Goal: Task Accomplishment & Management: Complete application form

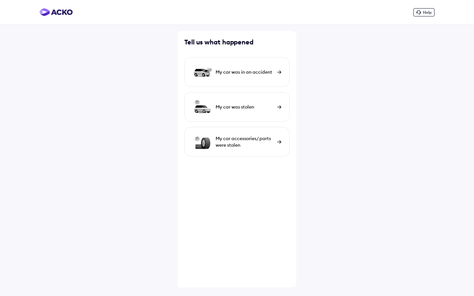
click at [240, 76] on div "My car was in an accident" at bounding box center [236, 72] width 105 height 30
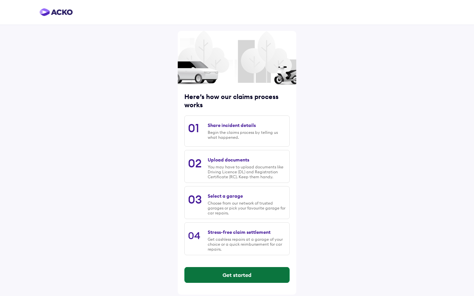
click at [224, 278] on button "Get started" at bounding box center [236, 275] width 105 height 16
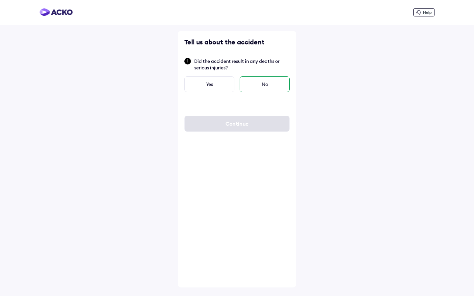
click at [254, 90] on div "No" at bounding box center [264, 84] width 50 height 16
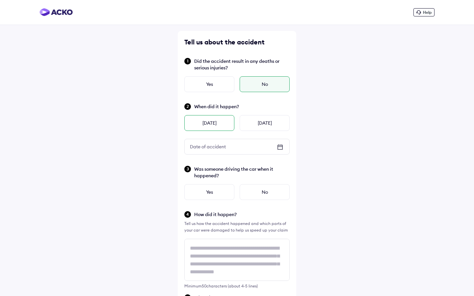
click at [200, 121] on div "[DATE]" at bounding box center [209, 123] width 50 height 16
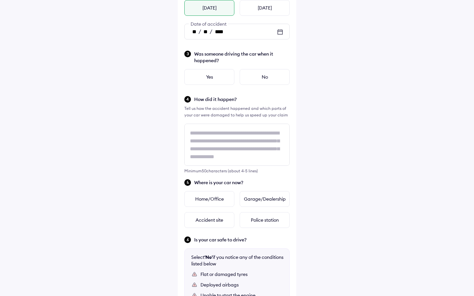
scroll to position [116, 0]
click at [215, 83] on div "Yes" at bounding box center [209, 76] width 50 height 16
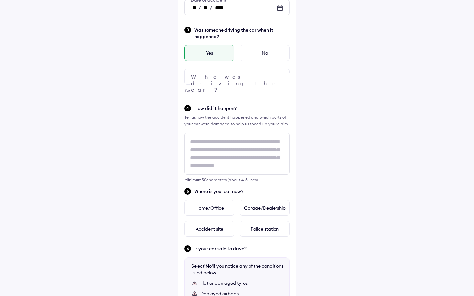
scroll to position [139, 0]
click at [225, 82] on div at bounding box center [236, 76] width 105 height 16
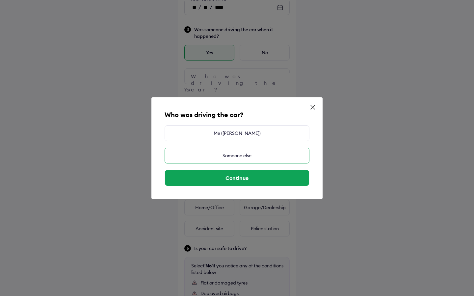
click at [245, 159] on div "Someone else" at bounding box center [236, 156] width 145 height 16
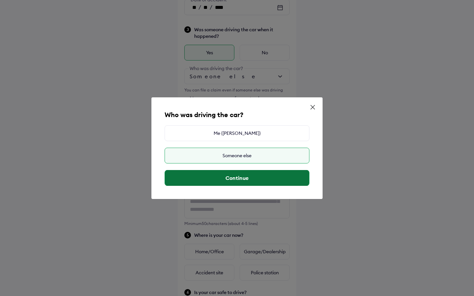
click at [251, 181] on button "Continue" at bounding box center [237, 178] width 144 height 16
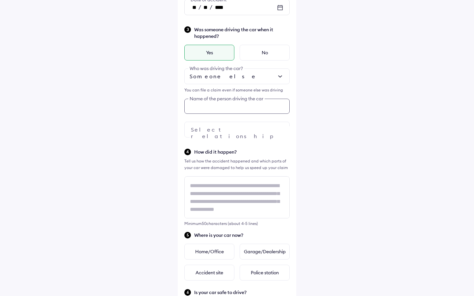
click at [226, 107] on input "text" at bounding box center [236, 106] width 105 height 15
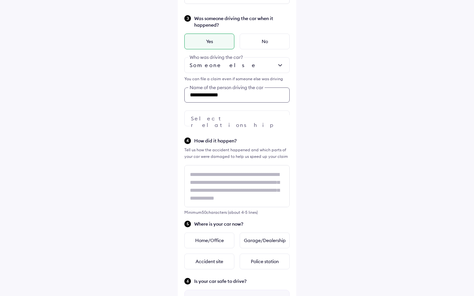
scroll to position [164, 0]
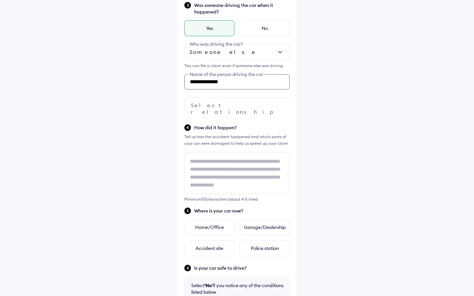
type input "**********"
click at [231, 101] on div at bounding box center [236, 105] width 105 height 16
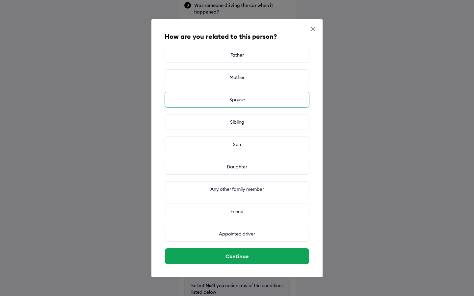
click at [249, 104] on div "Spouse" at bounding box center [236, 100] width 145 height 16
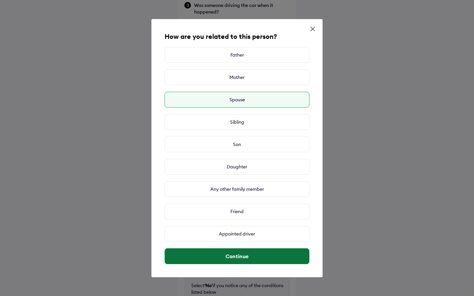
click at [249, 258] on button "Continue" at bounding box center [237, 256] width 144 height 16
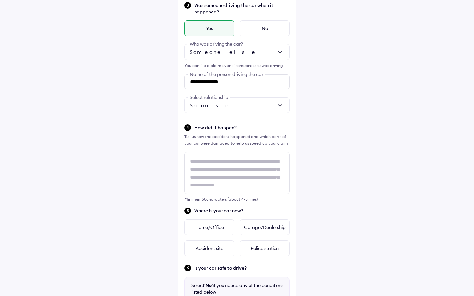
scroll to position [1, 0]
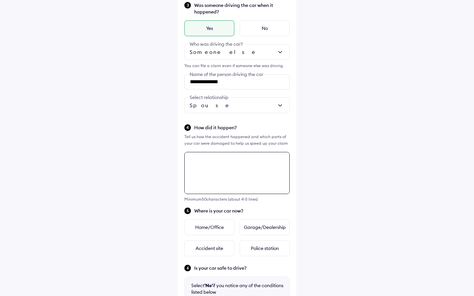
click at [232, 173] on textarea at bounding box center [236, 173] width 105 height 42
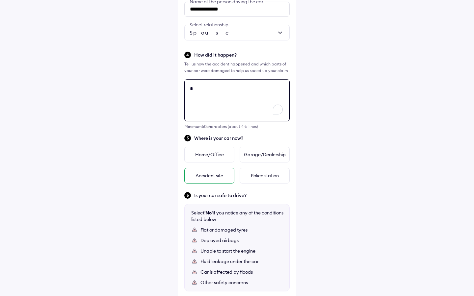
scroll to position [0, 0]
drag, startPoint x: 223, startPoint y: 88, endPoint x: 268, endPoint y: 88, distance: 44.7
click at [268, 88] on textarea "**********" at bounding box center [236, 100] width 105 height 42
click at [231, 87] on textarea "**********" at bounding box center [236, 100] width 105 height 42
click at [260, 90] on textarea "**********" at bounding box center [236, 100] width 105 height 42
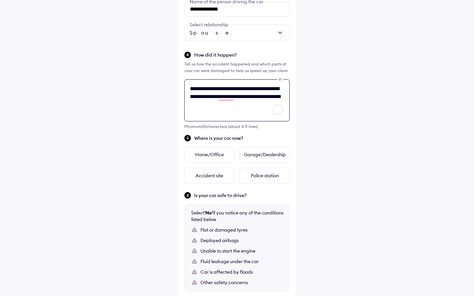
type textarea "**********"
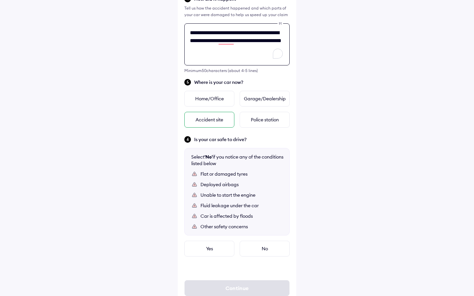
scroll to position [291, 0]
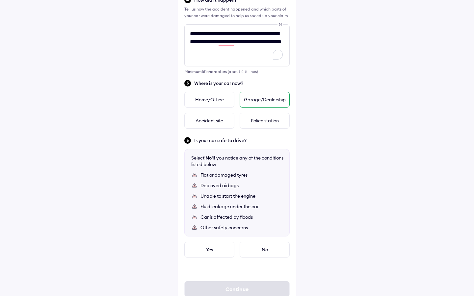
click at [265, 101] on div "Garage/Dealership" at bounding box center [264, 100] width 50 height 16
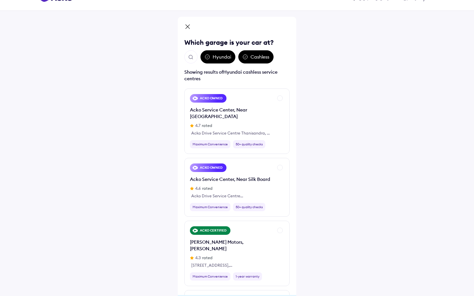
scroll to position [54, 0]
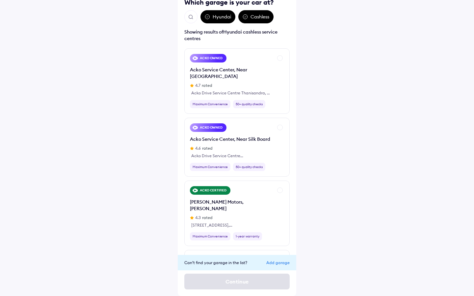
click at [279, 262] on div "Add garage" at bounding box center [277, 262] width 23 height 5
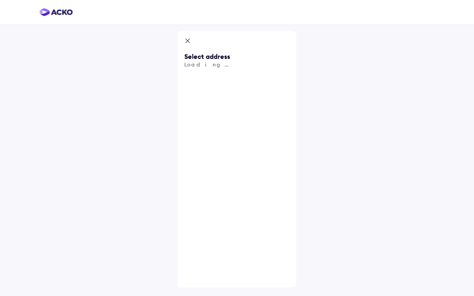
scroll to position [0, 0]
click at [219, 79] on input "text" at bounding box center [236, 76] width 105 height 15
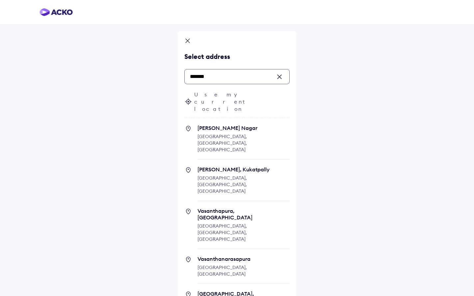
click at [228, 125] on span "[PERSON_NAME] Nagar" at bounding box center [243, 128] width 92 height 7
type input "*******"
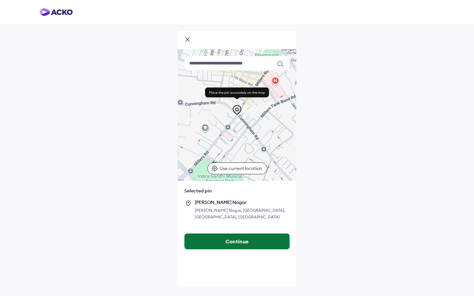
click at [242, 233] on button "Continue" at bounding box center [236, 241] width 105 height 16
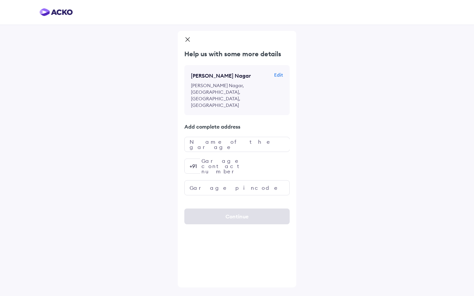
click at [187, 41] on icon at bounding box center [187, 40] width 7 height 8
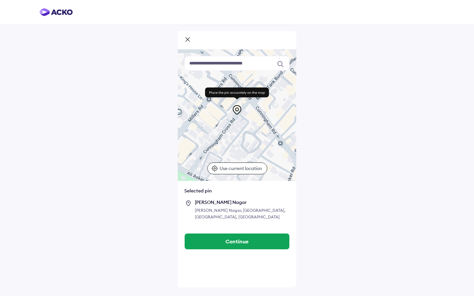
click at [187, 42] on icon at bounding box center [187, 40] width 7 height 8
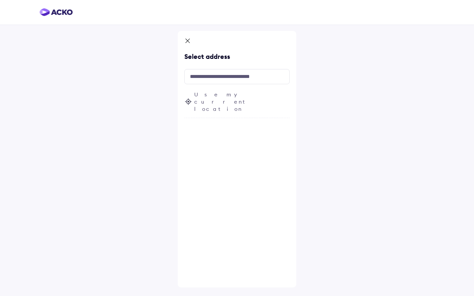
click at [188, 43] on icon at bounding box center [187, 41] width 7 height 8
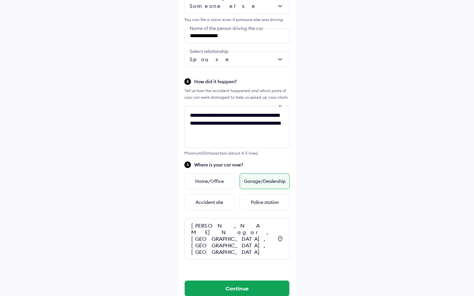
scroll to position [210, 0]
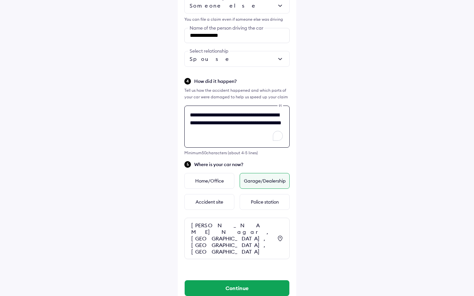
click at [215, 131] on textarea "**********" at bounding box center [236, 127] width 105 height 42
paste textarea "**********"
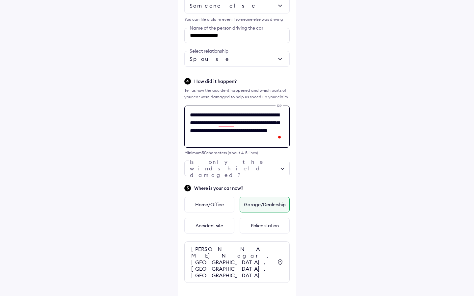
drag, startPoint x: 196, startPoint y: 131, endPoint x: 224, endPoint y: 129, distance: 27.7
click at [224, 129] on textarea "**********" at bounding box center [236, 127] width 105 height 42
type textarea "**********"
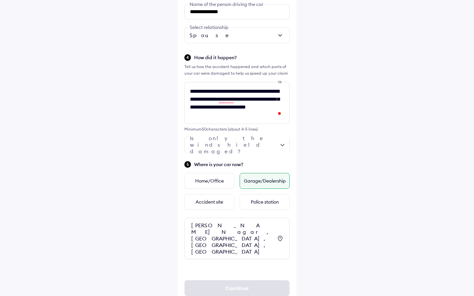
click at [252, 182] on div "Garage/Dealership" at bounding box center [264, 181] width 50 height 16
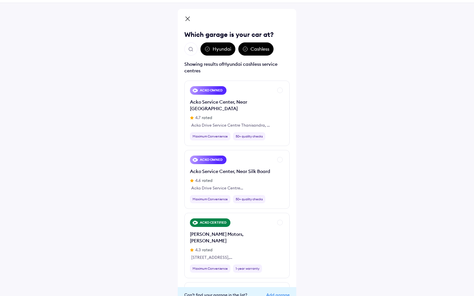
scroll to position [22, 0]
click at [192, 53] on button "Open search" at bounding box center [190, 48] width 13 height 13
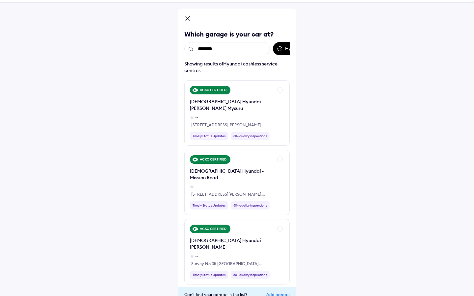
type input "*******"
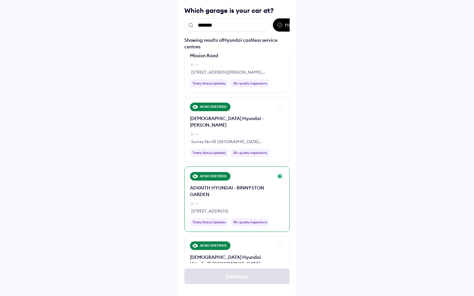
scroll to position [101, 0]
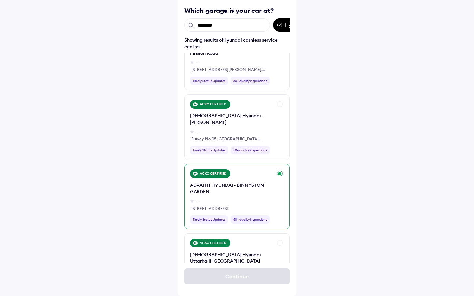
click at [240, 182] on div "ADVAITH HYUNDAI - [GEOGRAPHIC_DATA] -- [STREET_ADDRESS]" at bounding box center [231, 197] width 83 height 30
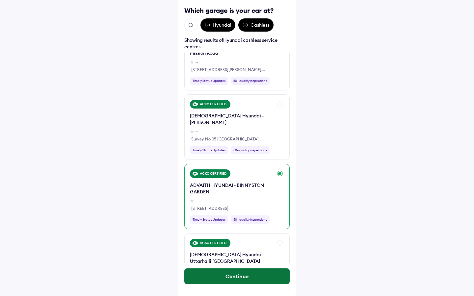
click at [250, 279] on button "Continue" at bounding box center [236, 276] width 105 height 16
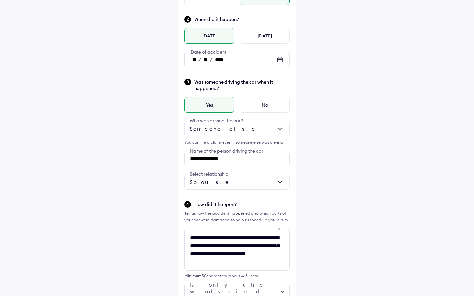
scroll to position [240, 0]
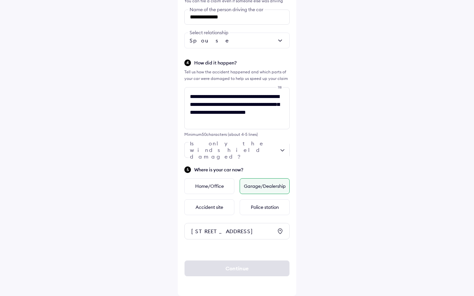
click at [244, 237] on div "[STREET_ADDRESS]" at bounding box center [236, 231] width 105 height 16
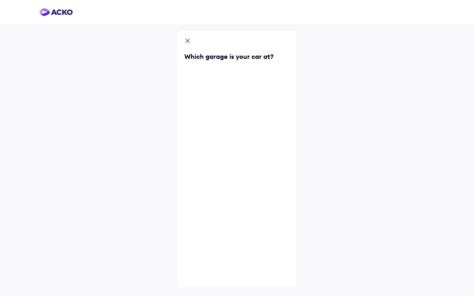
scroll to position [0, 0]
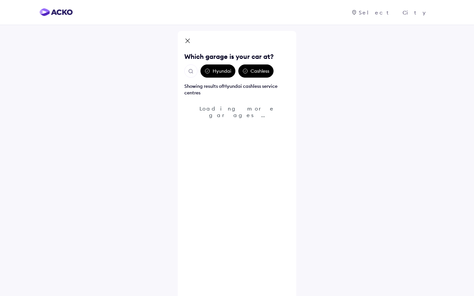
click at [187, 45] on icon at bounding box center [187, 41] width 7 height 8
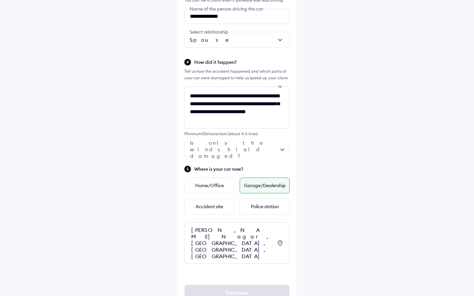
scroll to position [234, 0]
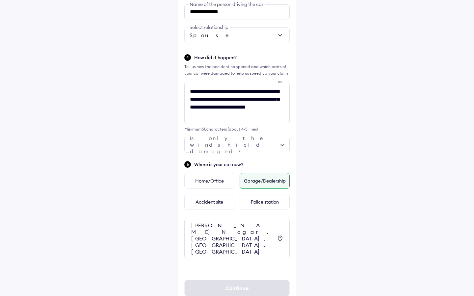
click at [277, 234] on icon at bounding box center [280, 238] width 8 height 8
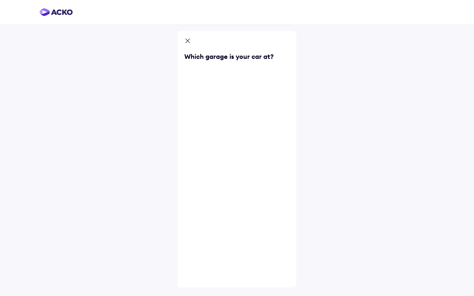
scroll to position [0, 0]
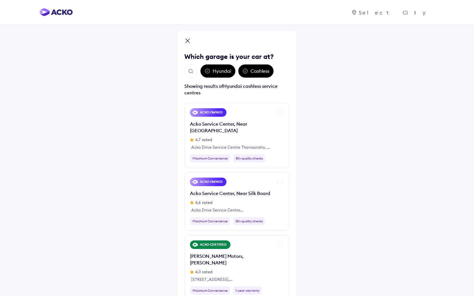
click at [216, 73] on div "Hyundai" at bounding box center [217, 70] width 35 height 13
click at [215, 76] on div "Hyundai" at bounding box center [217, 70] width 35 height 13
click at [186, 72] on button "Open search" at bounding box center [190, 70] width 13 height 13
click at [191, 72] on img "Open search" at bounding box center [191, 71] width 6 height 6
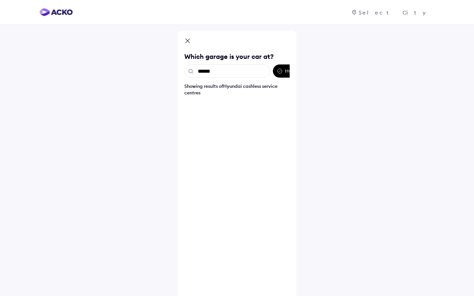
type input "*******"
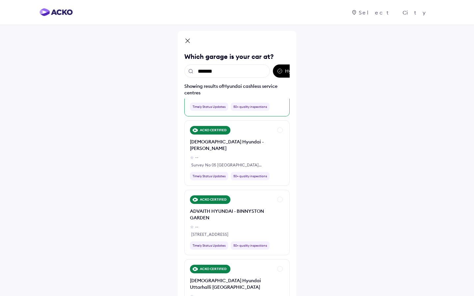
scroll to position [156, 0]
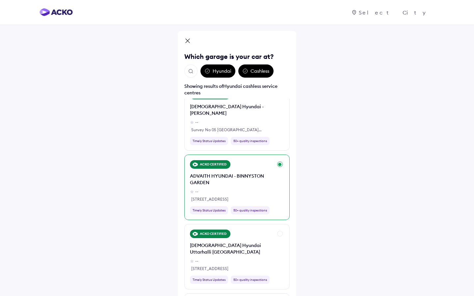
click at [281, 155] on div "ACKO CERTIFIED ADVAITH HYUNDAI - BINNYSTON GARDEN -- [STREET_ADDRESS] Timely St…" at bounding box center [236, 187] width 105 height 65
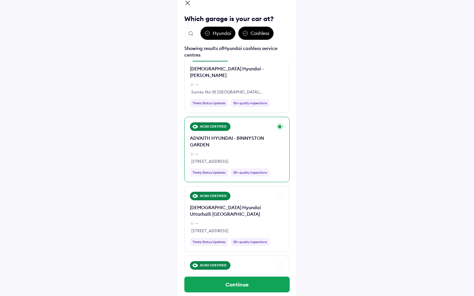
scroll to position [46, 0]
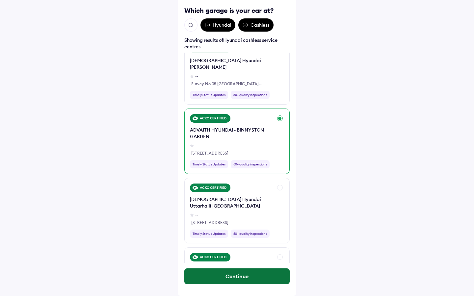
click at [243, 277] on button "Continue" at bounding box center [236, 276] width 105 height 16
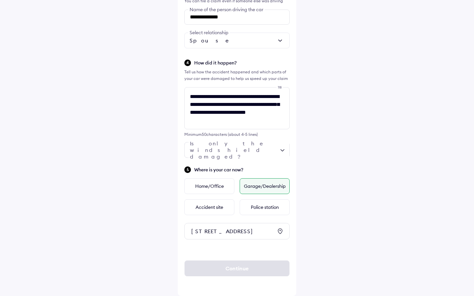
scroll to position [240, 0]
click at [262, 142] on div at bounding box center [236, 150] width 105 height 16
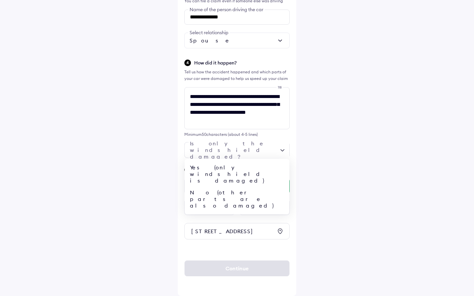
drag, startPoint x: 304, startPoint y: 178, endPoint x: 329, endPoint y: 184, distance: 25.8
click at [331, 184] on div "**********" at bounding box center [237, 33] width 474 height 525
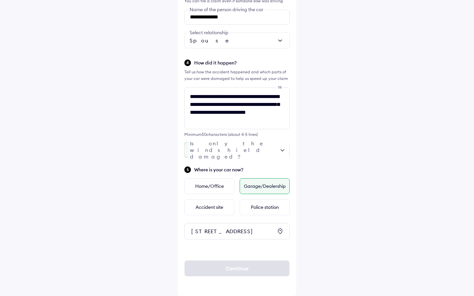
click at [276, 142] on div at bounding box center [236, 150] width 105 height 16
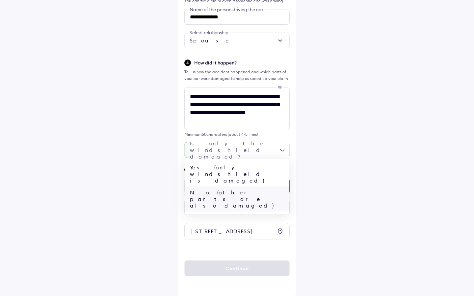
click at [266, 186] on div "No (other parts are also damaged)" at bounding box center [236, 198] width 105 height 25
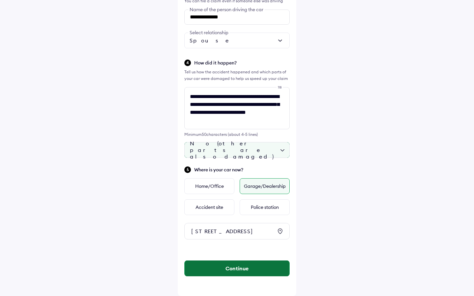
click at [238, 269] on button "Continue" at bounding box center [236, 268] width 105 height 16
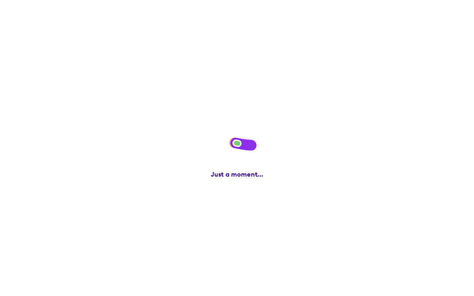
scroll to position [0, 0]
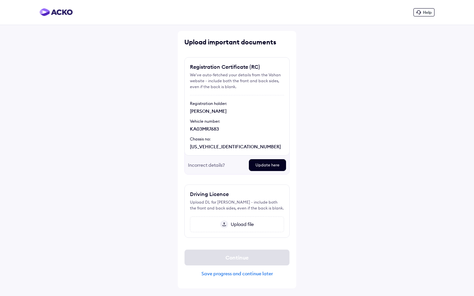
click at [240, 226] on span "Upload file" at bounding box center [241, 224] width 26 height 6
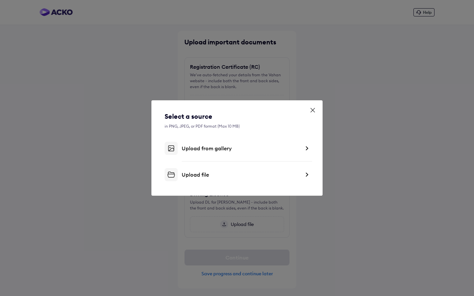
click at [216, 151] on div "Upload from gallery" at bounding box center [241, 148] width 118 height 7
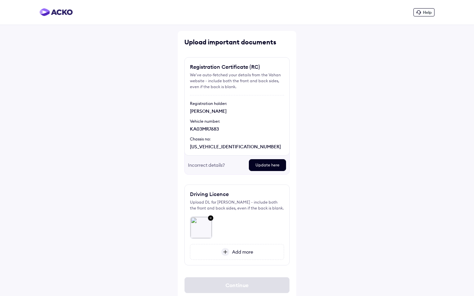
scroll to position [20, 0]
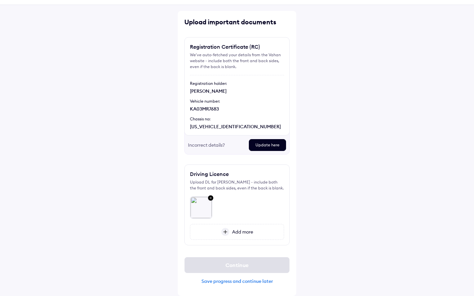
click at [240, 234] on span "Add more" at bounding box center [241, 232] width 24 height 6
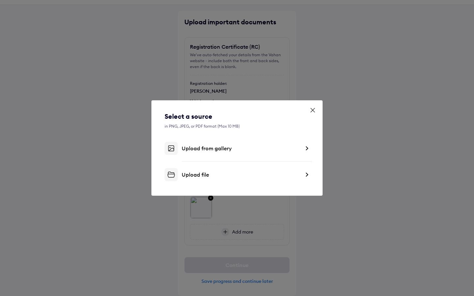
click at [224, 148] on div "Upload from gallery" at bounding box center [241, 148] width 118 height 7
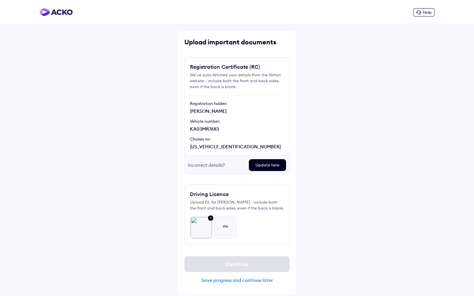
scroll to position [0, 0]
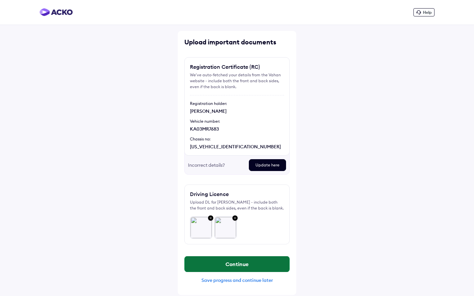
click at [228, 264] on button "Continue" at bounding box center [236, 264] width 105 height 16
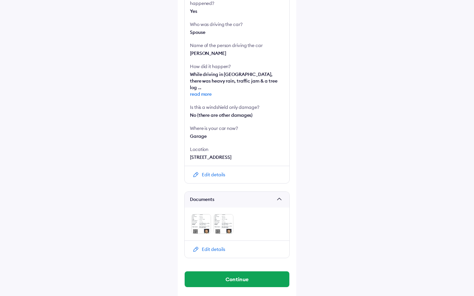
scroll to position [213, 0]
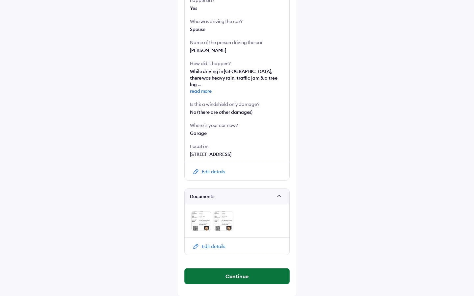
click at [227, 277] on button "Continue" at bounding box center [236, 276] width 105 height 16
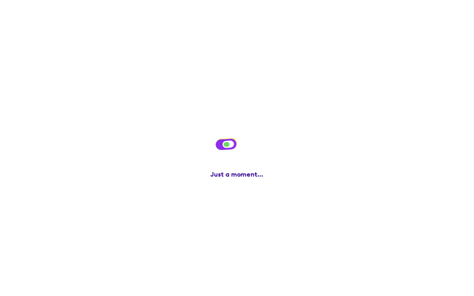
scroll to position [0, 0]
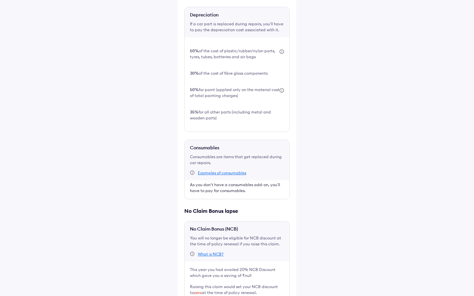
scroll to position [235, 0]
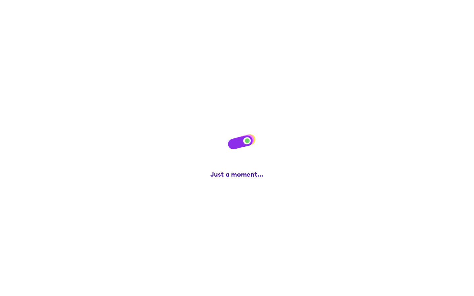
scroll to position [0, 0]
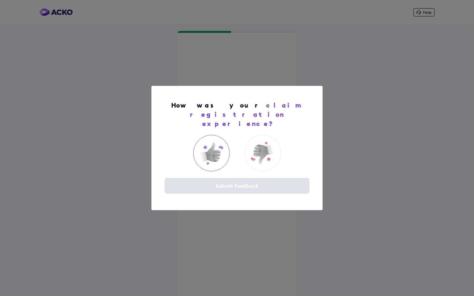
click at [200, 140] on img at bounding box center [211, 153] width 26 height 26
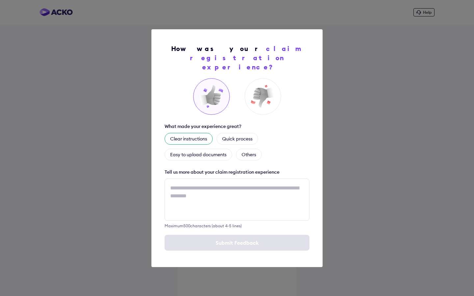
click at [209, 136] on div "Clear instructions" at bounding box center [188, 139] width 48 height 12
click at [229, 135] on div "Quick process" at bounding box center [244, 139] width 41 height 12
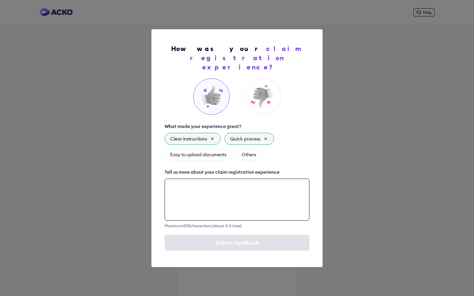
click at [208, 186] on textarea at bounding box center [236, 200] width 145 height 42
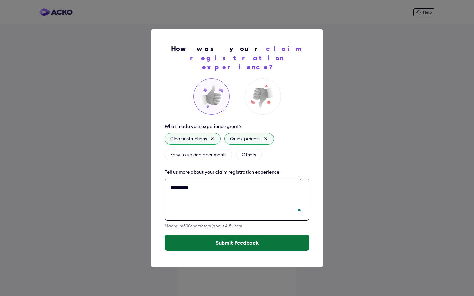
type textarea "*********"
click at [216, 239] on button "Submit Feedback" at bounding box center [236, 243] width 145 height 16
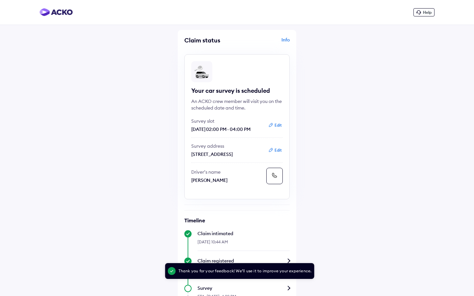
click at [358, 129] on div "Help Claim status Info Your car survey is scheduled An ACKO crew member will vi…" at bounding box center [237, 213] width 474 height 427
